Goal: Answer question/provide support: Share knowledge or assist other users

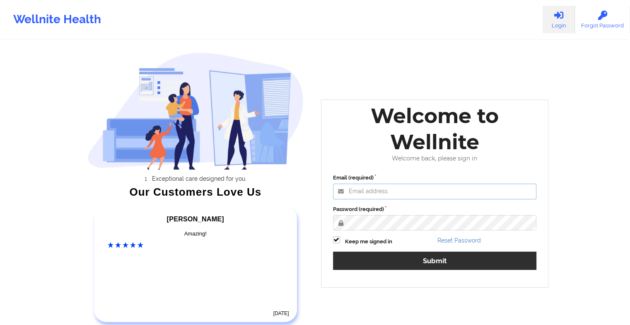
type input "[EMAIL_ADDRESS][DOMAIN_NAME]"
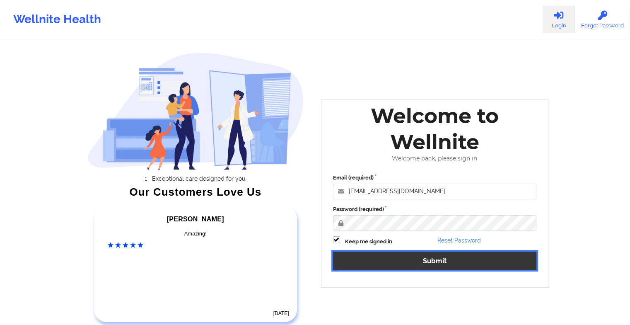
click at [404, 259] on button "Submit" at bounding box center [435, 261] width 204 height 18
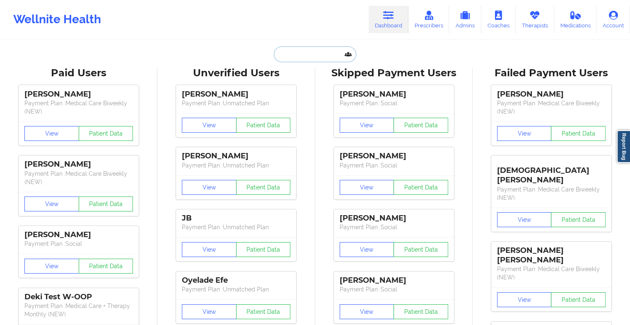
click at [303, 53] on input "text" at bounding box center [315, 54] width 82 height 16
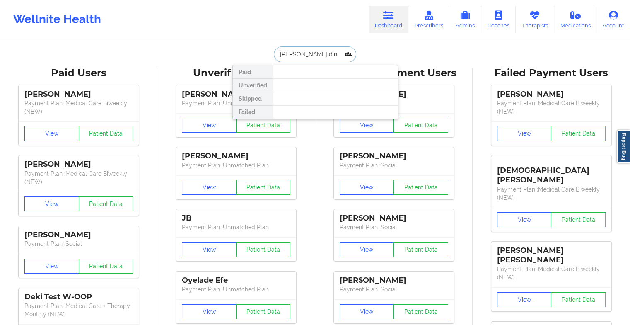
type input "[PERSON_NAME]"
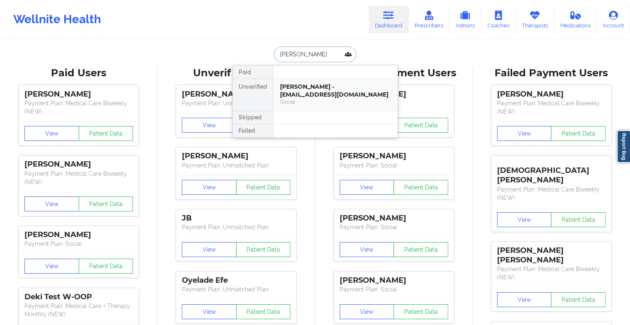
click at [304, 91] on div "[PERSON_NAME] - [EMAIL_ADDRESS][DOMAIN_NAME]" at bounding box center [335, 90] width 111 height 15
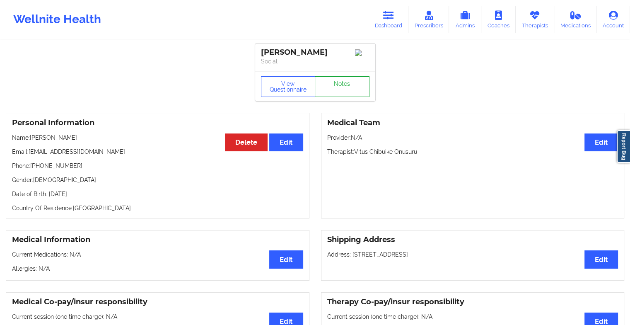
click at [336, 88] on link "Notes" at bounding box center [342, 86] width 55 height 21
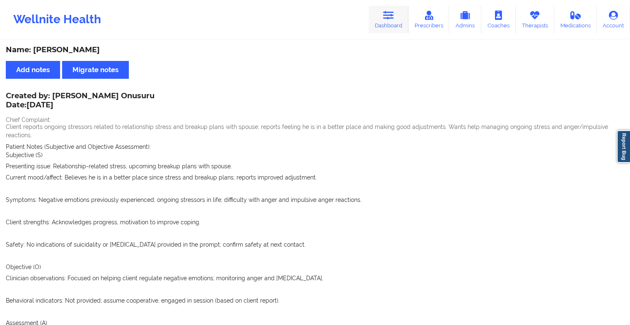
click at [387, 7] on link "Dashboard" at bounding box center [389, 19] width 40 height 27
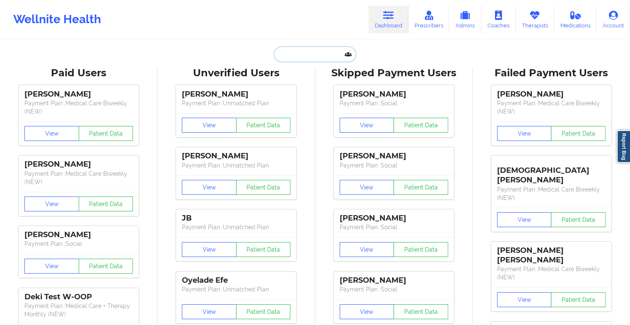
click at [315, 51] on input "text" at bounding box center [315, 54] width 82 height 16
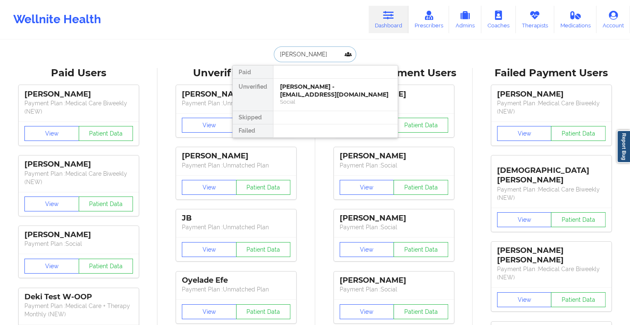
type input "[PERSON_NAME]"
click at [311, 91] on div "[PERSON_NAME] - [EMAIL_ADDRESS][DOMAIN_NAME]" at bounding box center [335, 90] width 111 height 15
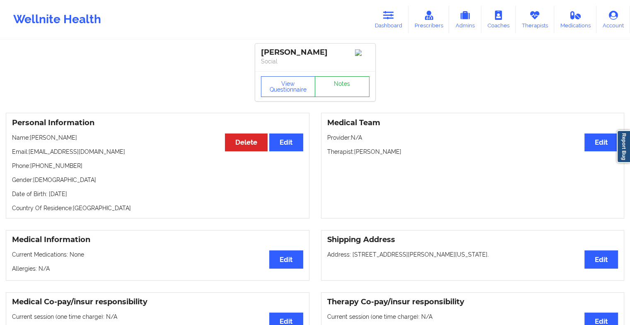
click at [346, 94] on link "Notes" at bounding box center [342, 86] width 55 height 21
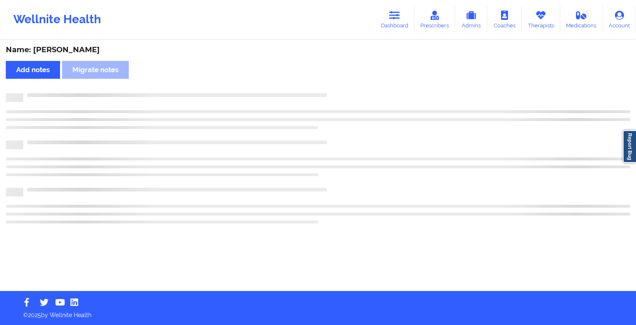
click at [346, 93] on div at bounding box center [326, 93] width 607 height 0
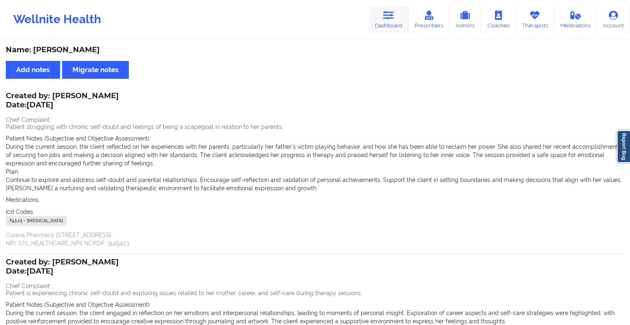
click at [382, 23] on link "Dashboard" at bounding box center [389, 19] width 40 height 27
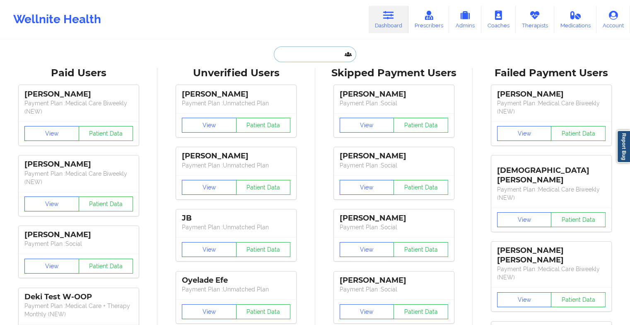
click at [315, 53] on input "text" at bounding box center [315, 54] width 82 height 16
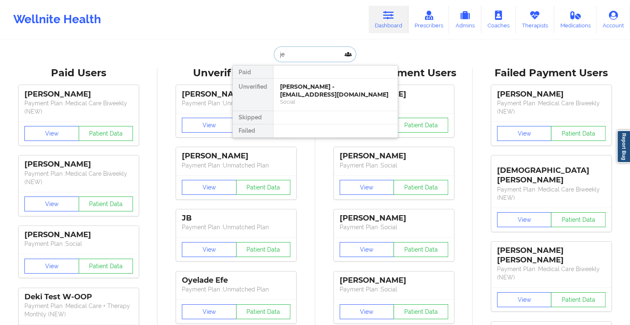
type input "j"
type input "[PERSON_NAME]"
click at [307, 90] on div "[PERSON_NAME] - [EMAIL_ADDRESS][DOMAIN_NAME]" at bounding box center [335, 90] width 111 height 15
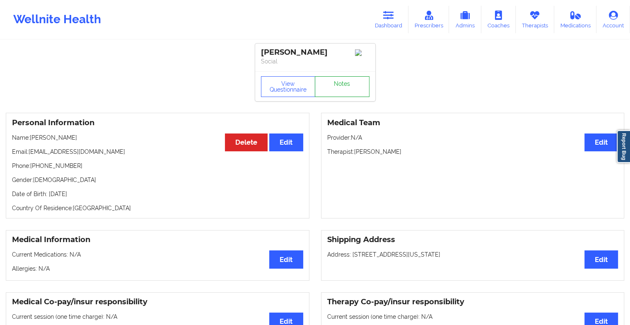
click at [358, 94] on link "Notes" at bounding box center [342, 86] width 55 height 21
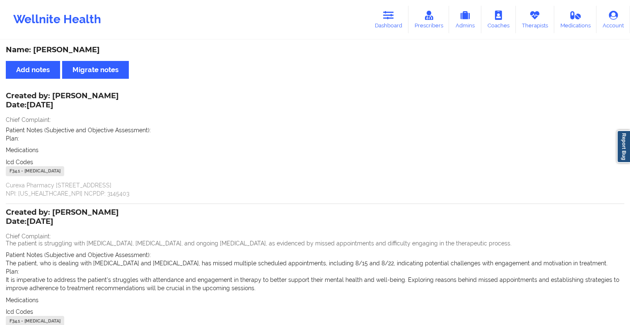
click at [612, 163] on div "Icd Codes [MEDICAL_DATA] - [MEDICAL_DATA]" at bounding box center [315, 168] width 619 height 20
click at [384, 15] on link "Dashboard" at bounding box center [389, 19] width 40 height 27
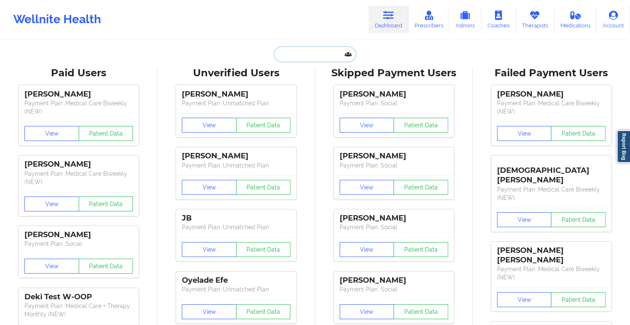
click at [288, 51] on input "text" at bounding box center [315, 54] width 82 height 16
paste input "[PERSON_NAME]"
type input "[PERSON_NAME]"
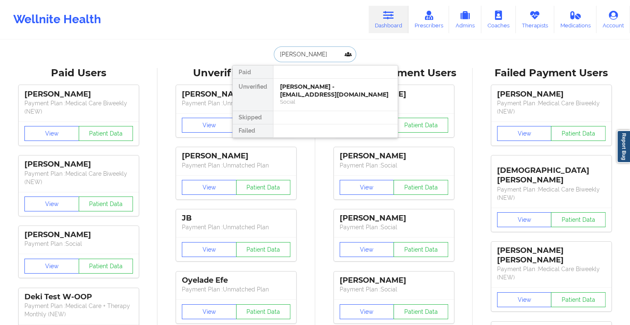
click at [318, 95] on div "[PERSON_NAME] - [EMAIL_ADDRESS][DOMAIN_NAME]" at bounding box center [335, 90] width 111 height 15
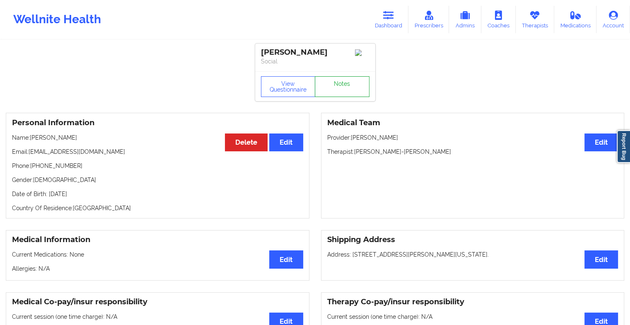
click at [343, 88] on link "Notes" at bounding box center [342, 86] width 55 height 21
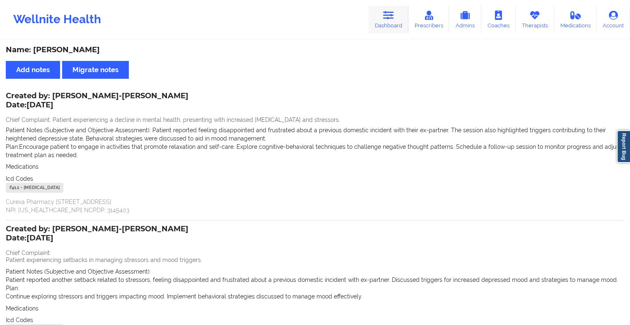
click at [394, 20] on link "Dashboard" at bounding box center [389, 19] width 40 height 27
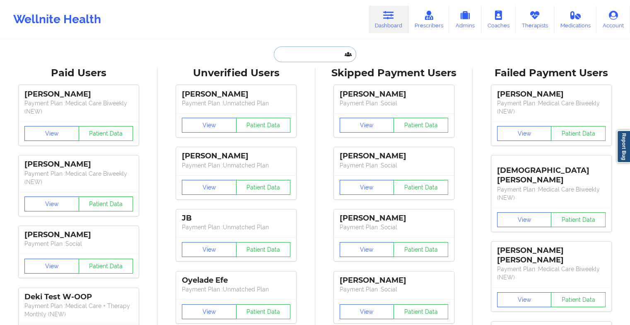
click at [286, 52] on input "text" at bounding box center [315, 54] width 82 height 16
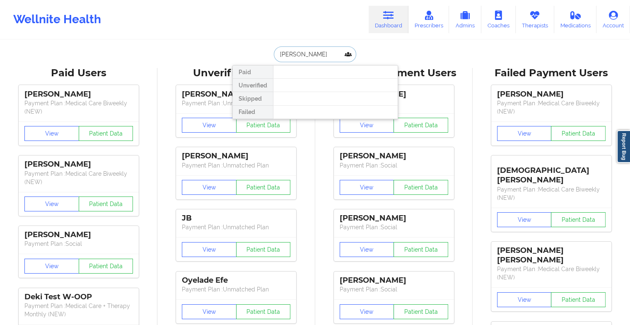
type input "[PERSON_NAME]"
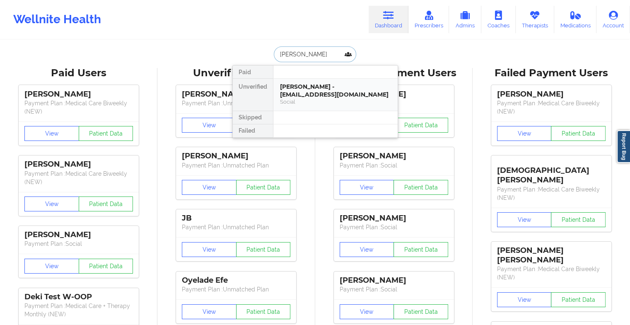
click at [307, 80] on div "[PERSON_NAME] - [EMAIL_ADDRESS][DOMAIN_NAME] Social" at bounding box center [335, 95] width 124 height 32
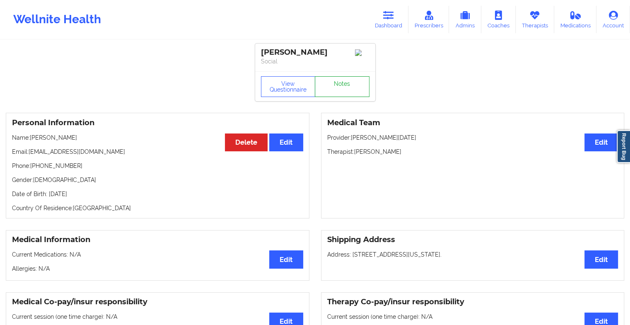
click at [349, 82] on link "Notes" at bounding box center [342, 86] width 55 height 21
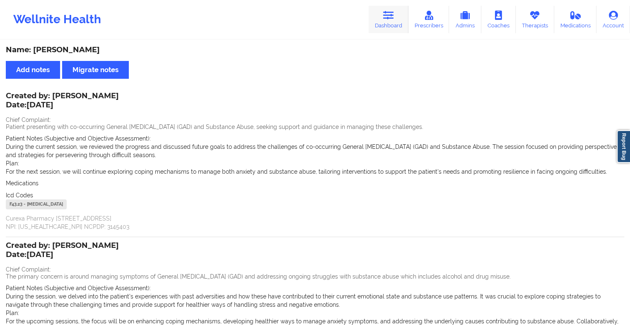
click at [375, 13] on link "Dashboard" at bounding box center [389, 19] width 40 height 27
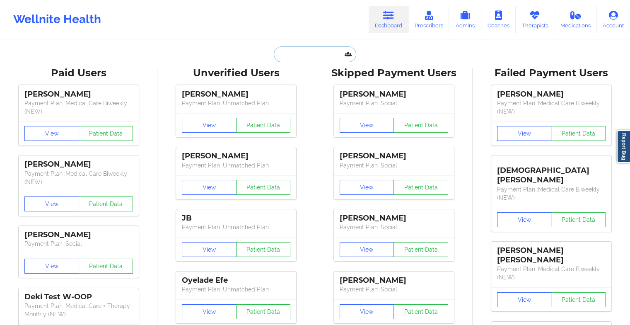
click at [306, 53] on input "text" at bounding box center [315, 54] width 82 height 16
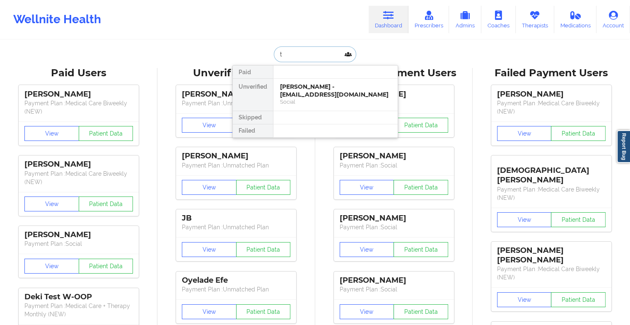
type input "ty"
click at [314, 85] on div "[PERSON_NAME] - [EMAIL_ADDRESS][DOMAIN_NAME]" at bounding box center [335, 90] width 111 height 15
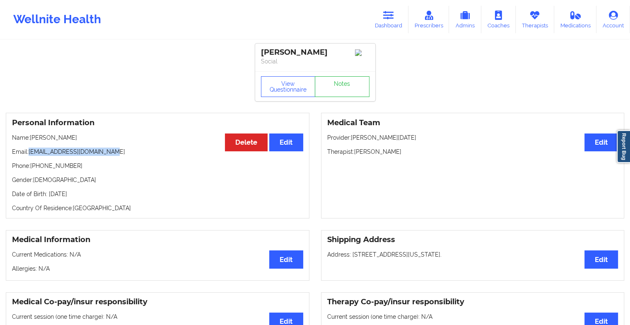
drag, startPoint x: 29, startPoint y: 153, endPoint x: 124, endPoint y: 157, distance: 95.0
click at [124, 156] on p "Email: [EMAIL_ADDRESS][DOMAIN_NAME]" at bounding box center [157, 152] width 291 height 8
copy p "[EMAIL_ADDRESS][DOMAIN_NAME]"
click at [387, 29] on link "Dashboard" at bounding box center [389, 19] width 40 height 27
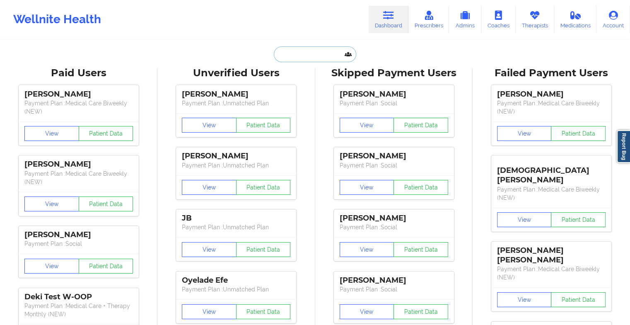
click at [293, 47] on input "text" at bounding box center [315, 54] width 82 height 16
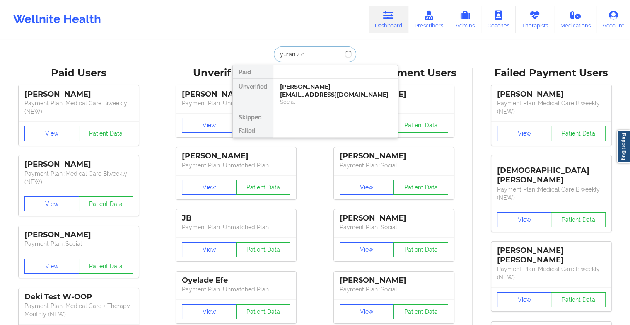
type input "yuraniz or"
click at [324, 93] on div "[PERSON_NAME] - [PERSON_NAME][EMAIL_ADDRESS]" at bounding box center [335, 90] width 111 height 15
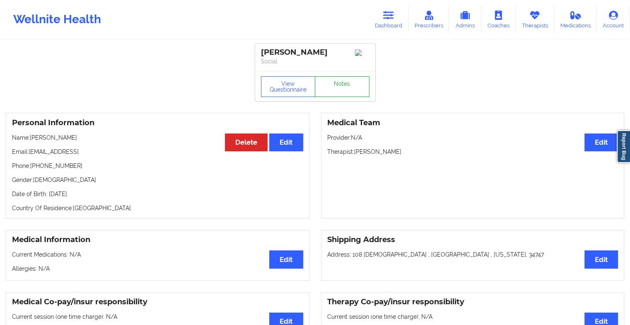
click at [334, 90] on link "Notes" at bounding box center [342, 86] width 55 height 21
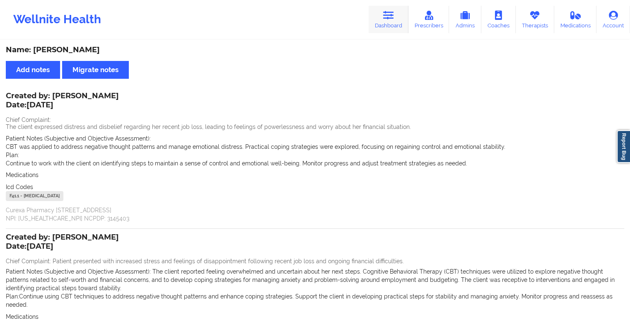
click at [392, 22] on link "Dashboard" at bounding box center [389, 19] width 40 height 27
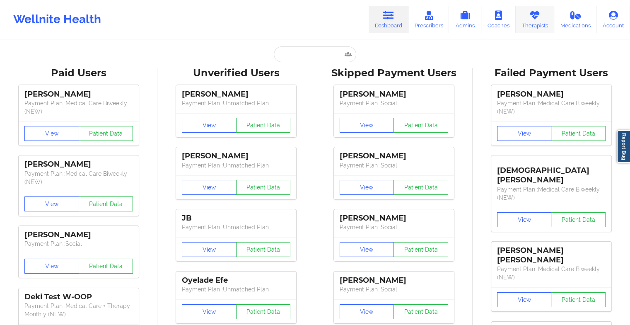
click at [530, 13] on icon at bounding box center [535, 15] width 11 height 9
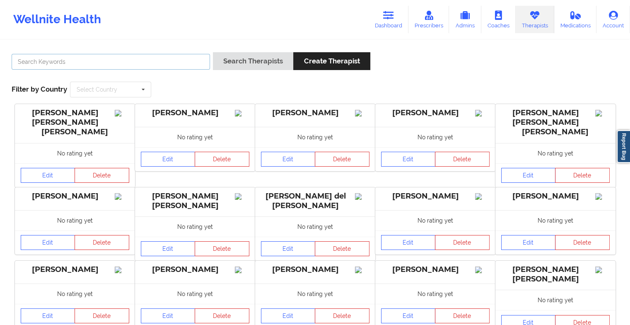
click at [159, 61] on input "text" at bounding box center [111, 62] width 198 height 16
type input "[PERSON_NAME]"
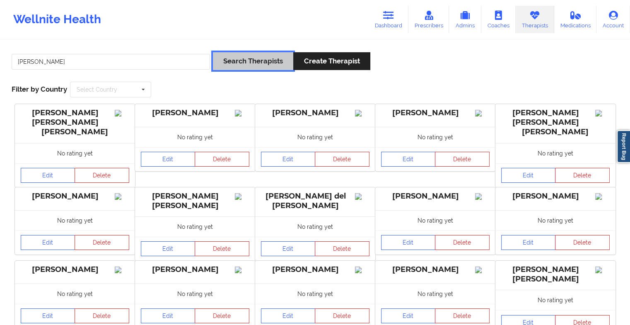
click at [260, 68] on button "Search Therapists" at bounding box center [253, 61] width 80 height 18
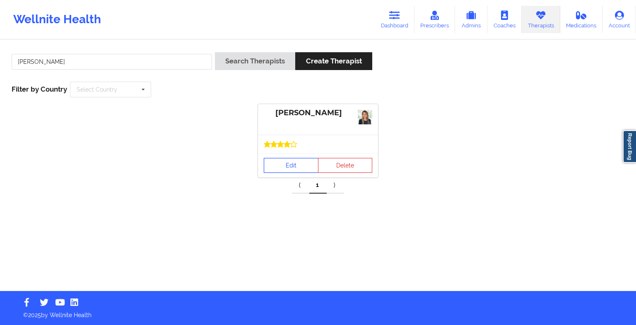
click at [297, 169] on link "Edit" at bounding box center [291, 165] width 55 height 15
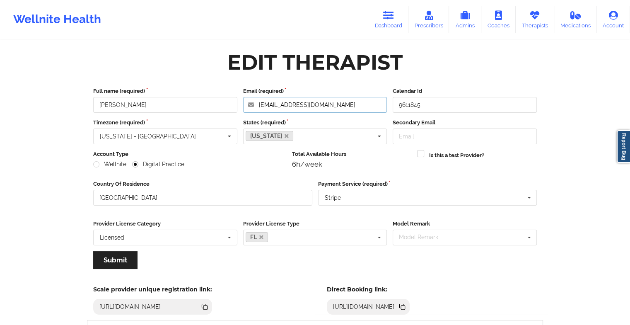
drag, startPoint x: 362, startPoint y: 103, endPoint x: 211, endPoint y: 124, distance: 151.8
click at [211, 124] on div "Full name (required) [PERSON_NAME] Email (required) [EMAIL_ADDRESS][DOMAIN_NAME…" at bounding box center [314, 180] width 455 height 199
click at [396, 22] on link "Dashboard" at bounding box center [389, 19] width 40 height 27
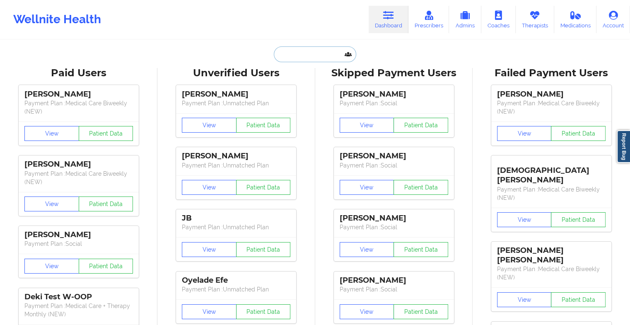
click at [301, 51] on input "text" at bounding box center [315, 54] width 82 height 16
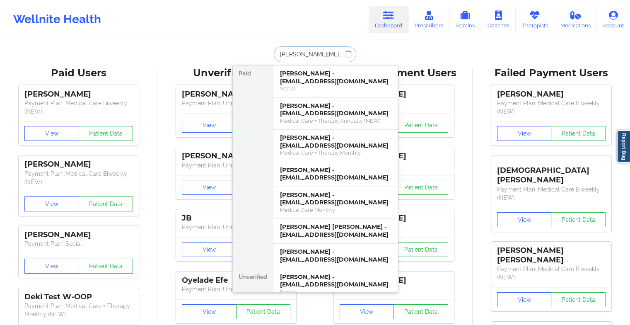
type input "[PERSON_NAME]"
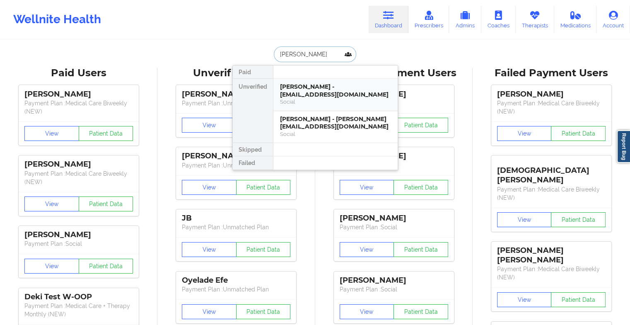
click at [326, 96] on div "[PERSON_NAME] - [EMAIL_ADDRESS][DOMAIN_NAME]" at bounding box center [335, 90] width 111 height 15
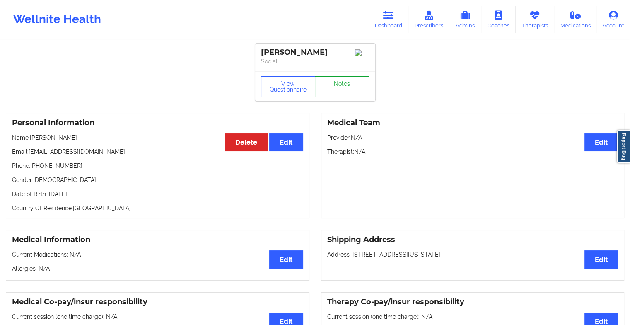
click at [344, 90] on link "Notes" at bounding box center [342, 86] width 55 height 21
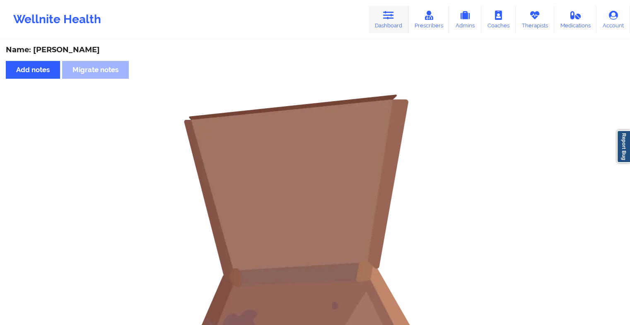
click at [383, 12] on link "Dashboard" at bounding box center [389, 19] width 40 height 27
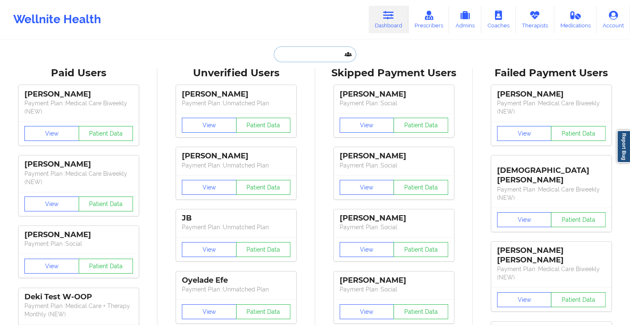
click at [322, 53] on input "text" at bounding box center [315, 54] width 82 height 16
type input "d"
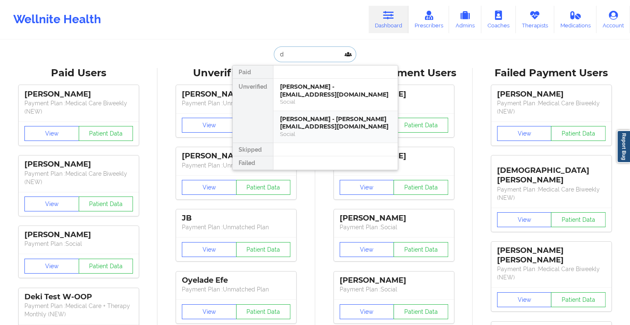
click at [319, 129] on div "[PERSON_NAME] - [PERSON_NAME][EMAIL_ADDRESS][DOMAIN_NAME]" at bounding box center [335, 122] width 111 height 15
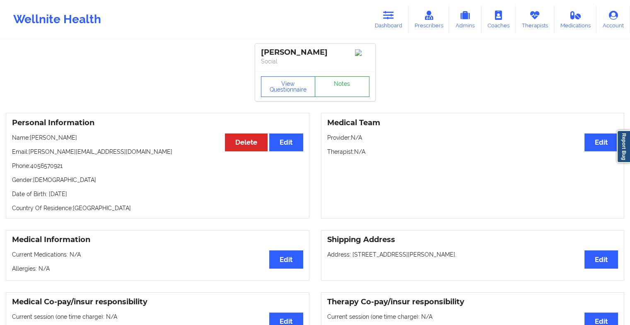
click at [358, 87] on link "Notes" at bounding box center [342, 86] width 55 height 21
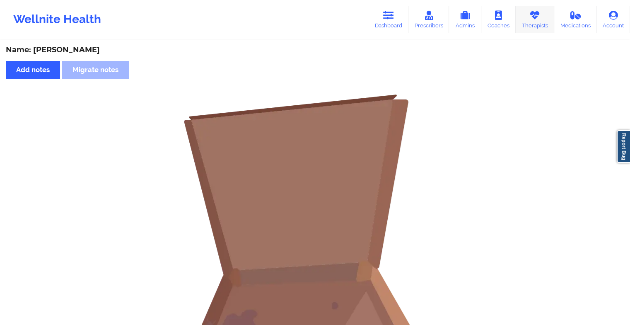
click at [546, 28] on link "Therapists" at bounding box center [535, 19] width 39 height 27
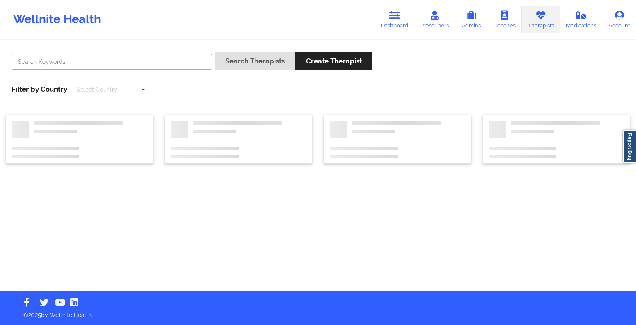
click at [146, 55] on input "text" at bounding box center [112, 62] width 201 height 16
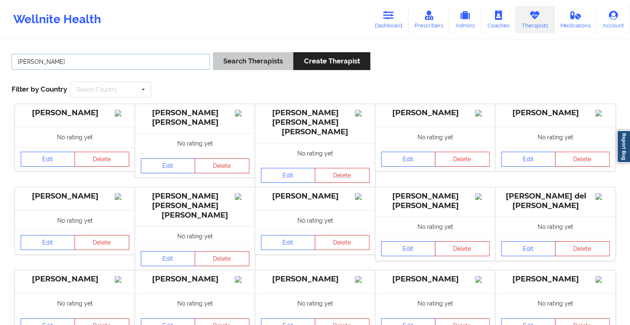
type input "[PERSON_NAME]"
click at [232, 65] on button "Search Therapists" at bounding box center [253, 61] width 80 height 18
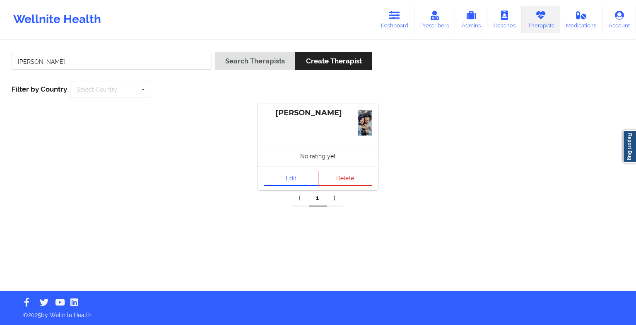
click at [300, 179] on link "Edit" at bounding box center [291, 178] width 55 height 15
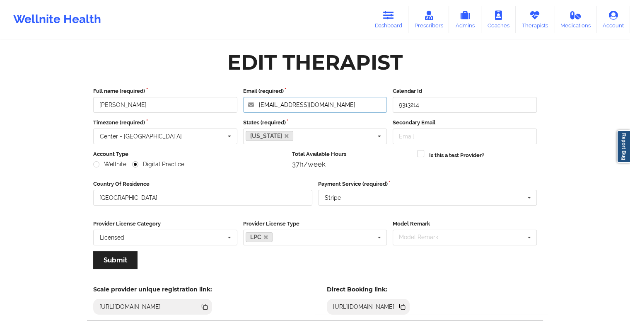
drag, startPoint x: 340, startPoint y: 105, endPoint x: 192, endPoint y: 110, distance: 147.6
click at [192, 110] on div "Full name (required) [PERSON_NAME] Email (required) [EMAIL_ADDRESS][DOMAIN_NAME…" at bounding box center [315, 100] width 450 height 26
click at [394, 15] on icon at bounding box center [388, 15] width 11 height 9
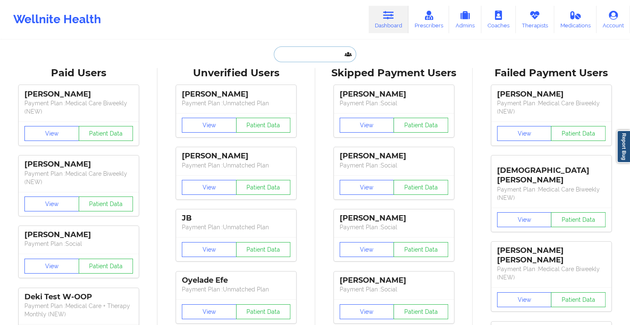
click at [302, 58] on input "text" at bounding box center [315, 54] width 82 height 16
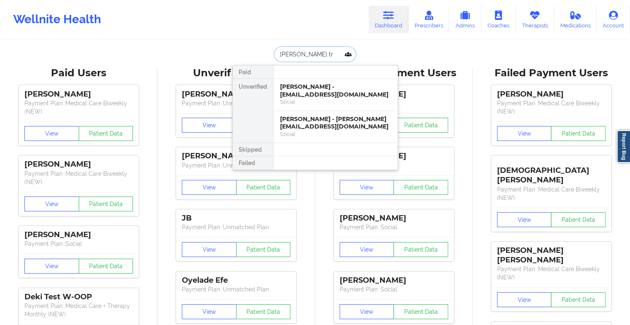
type input "[PERSON_NAME]"
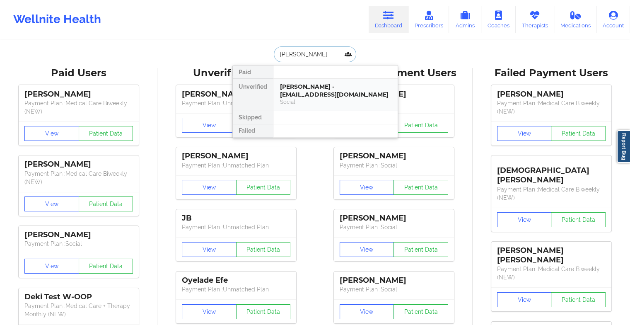
click at [312, 86] on div "[PERSON_NAME] - [EMAIL_ADDRESS][DOMAIN_NAME]" at bounding box center [335, 90] width 111 height 15
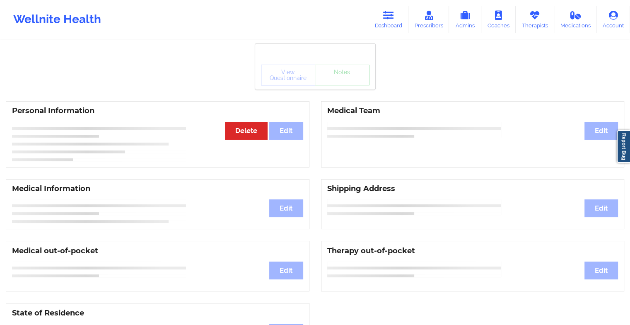
click at [349, 89] on div "View Questionnaire Notes" at bounding box center [315, 75] width 120 height 30
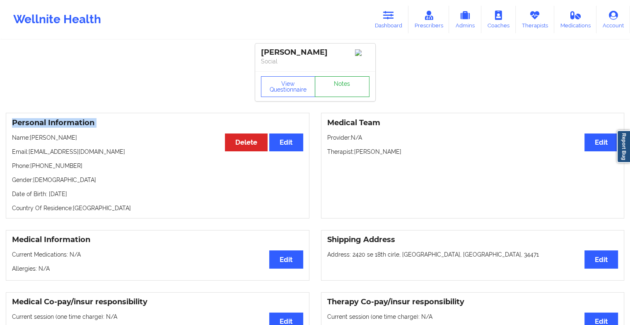
drag, startPoint x: 349, startPoint y: 89, endPoint x: 340, endPoint y: 88, distance: 9.6
click at [340, 88] on link "Notes" at bounding box center [342, 86] width 55 height 21
